Goal: Task Accomplishment & Management: Manage account settings

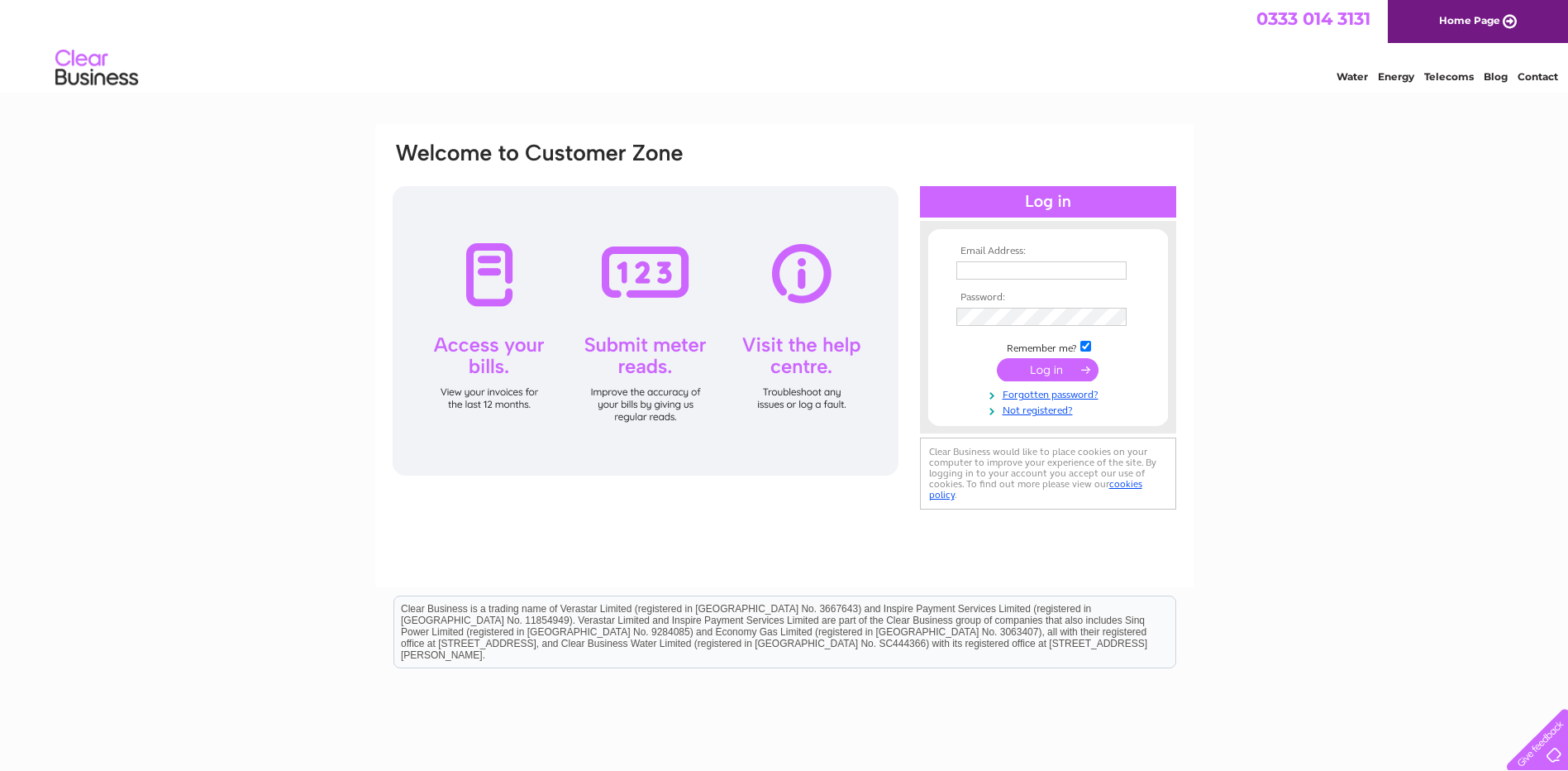
type input "accounts@scotiachiropractic.co.uk"
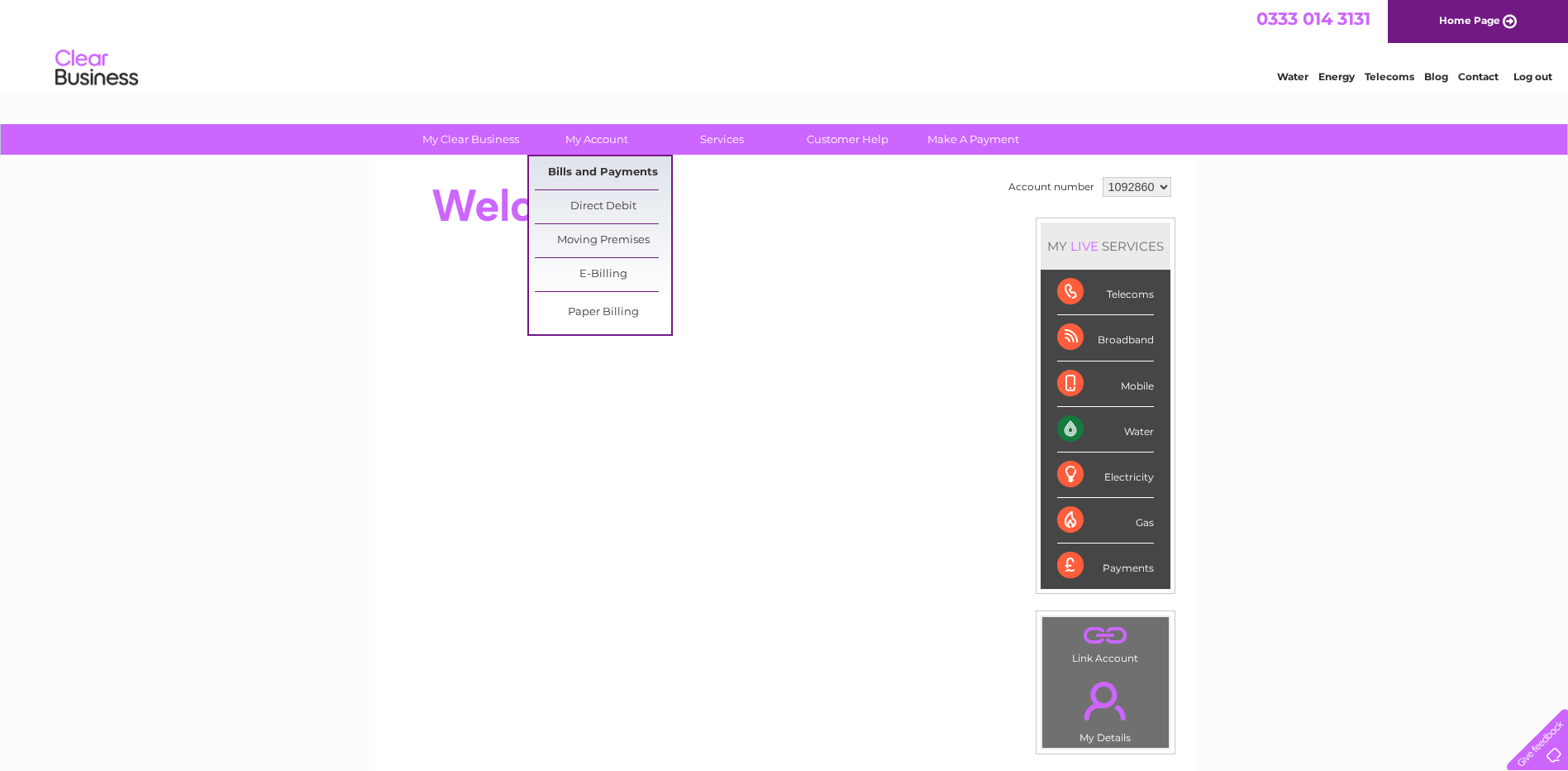
click at [595, 174] on link "Bills and Payments" at bounding box center [603, 173] width 137 height 33
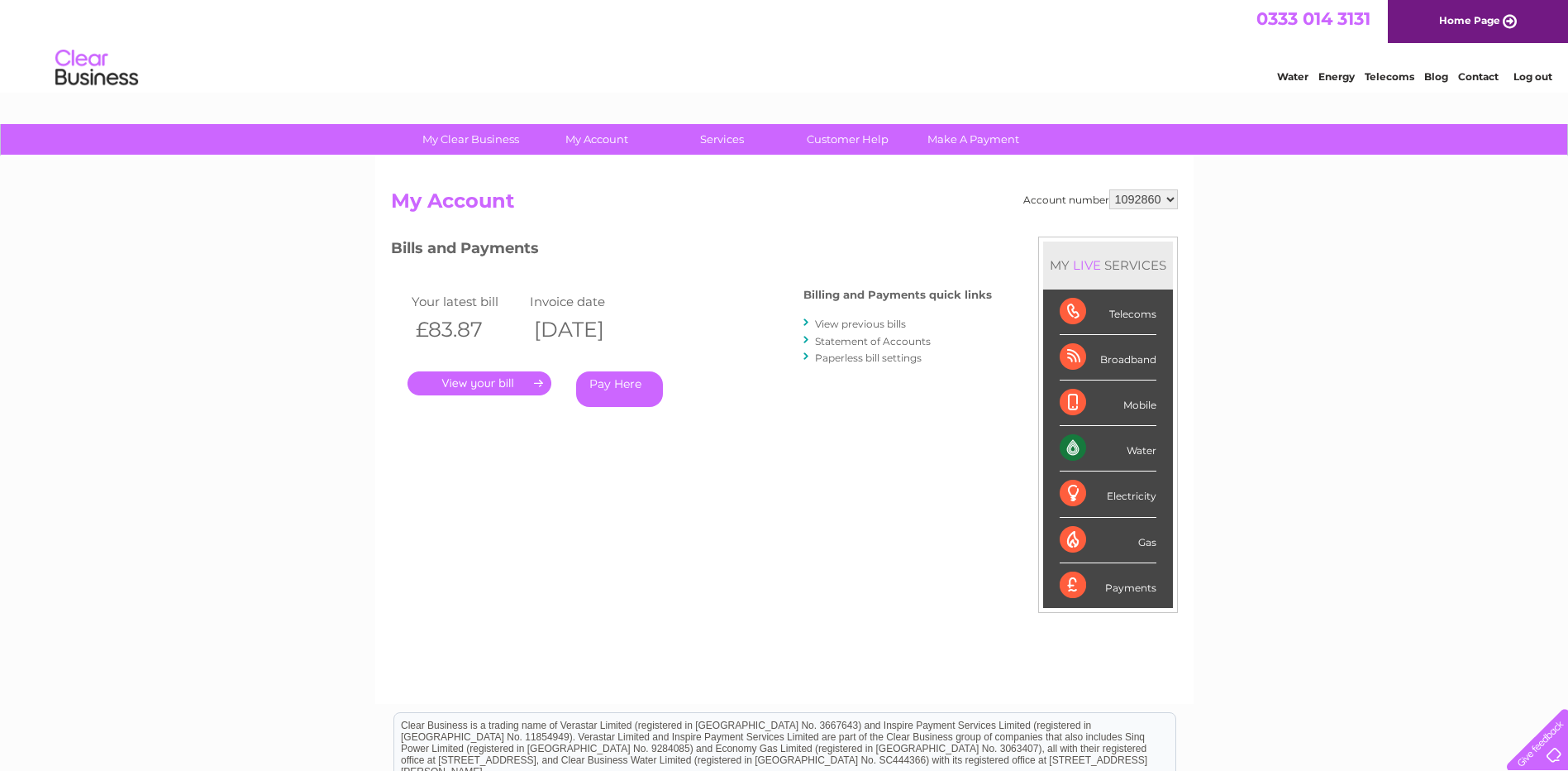
click at [487, 385] on link "." at bounding box center [479, 382] width 144 height 24
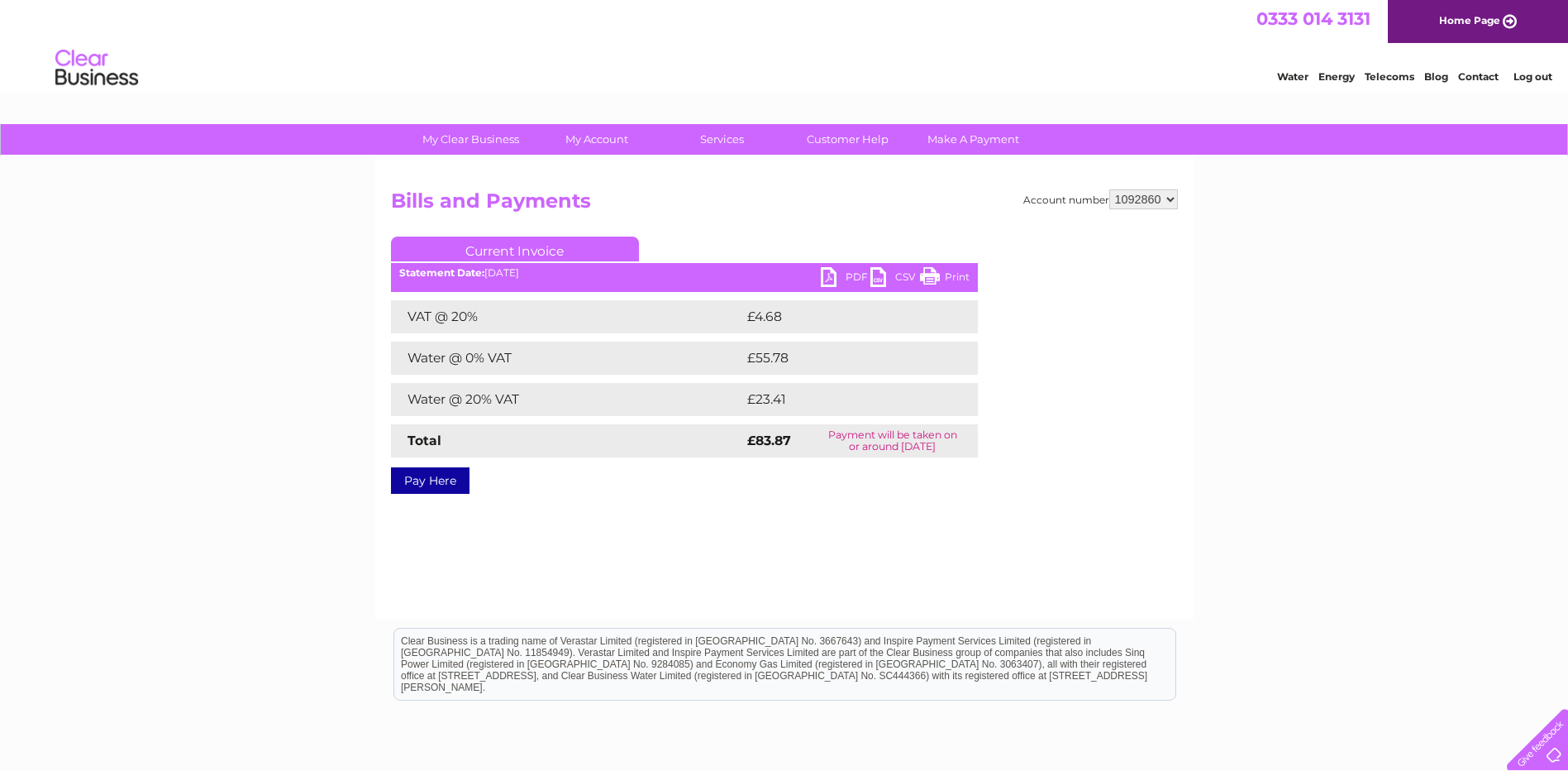
click at [844, 282] on link "PDF" at bounding box center [846, 278] width 49 height 24
